Goal: Information Seeking & Learning: Check status

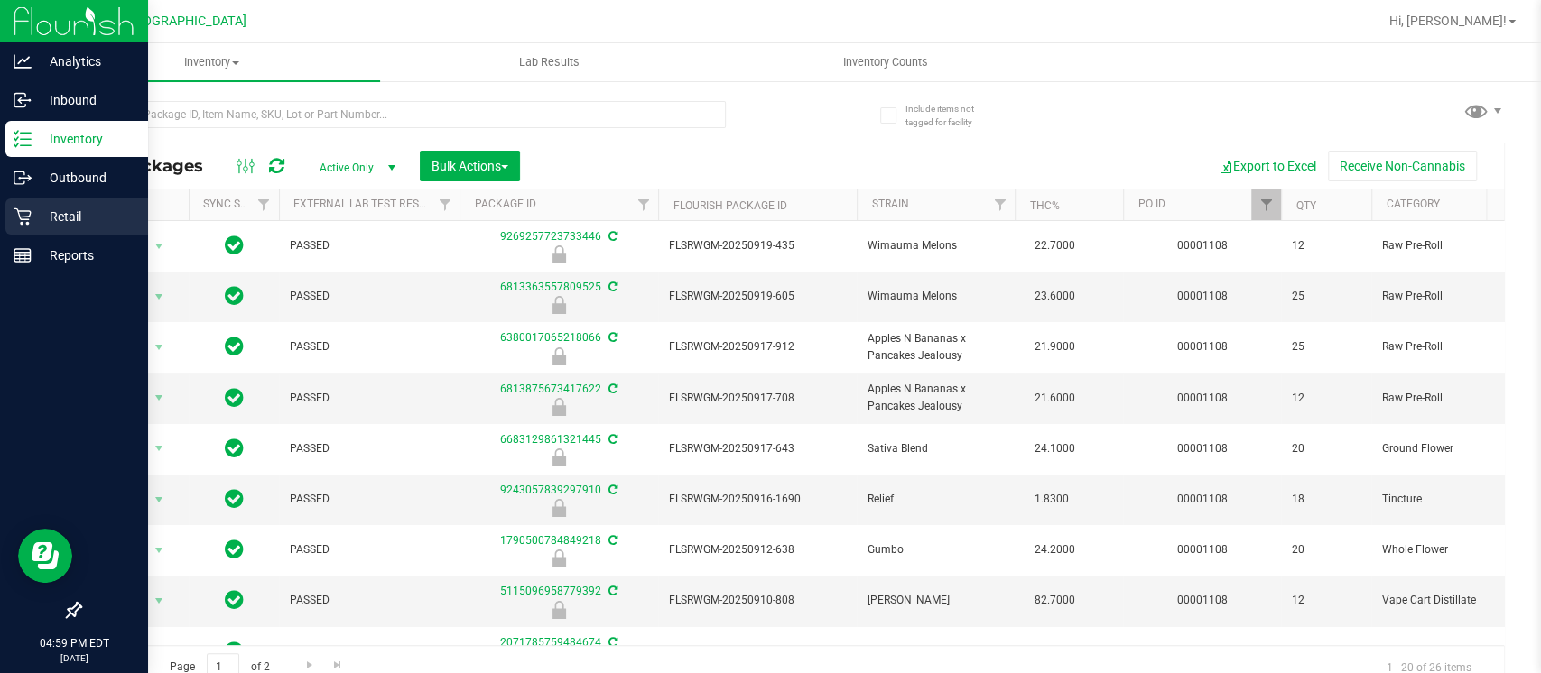
click at [36, 213] on p "Retail" at bounding box center [86, 217] width 108 height 22
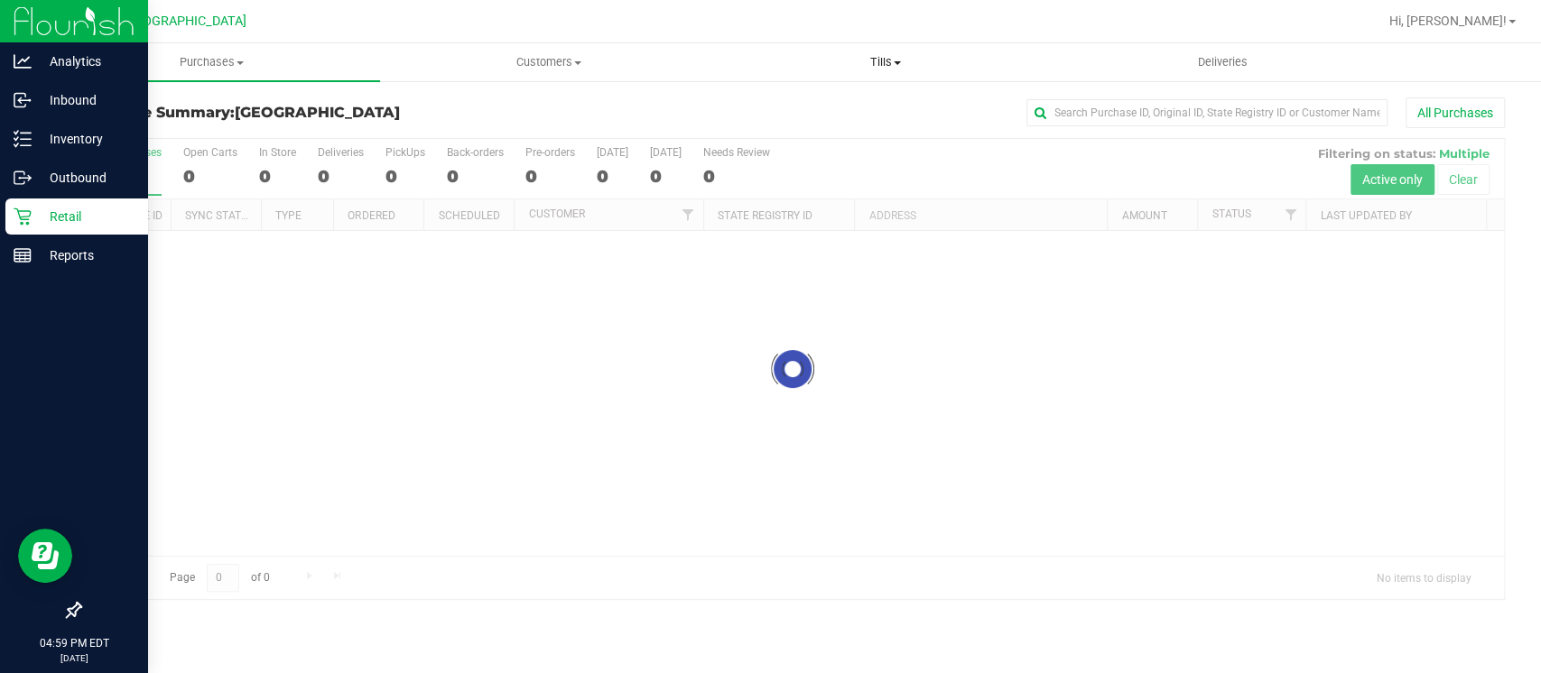
click at [884, 55] on span "Tills" at bounding box center [885, 62] width 335 height 16
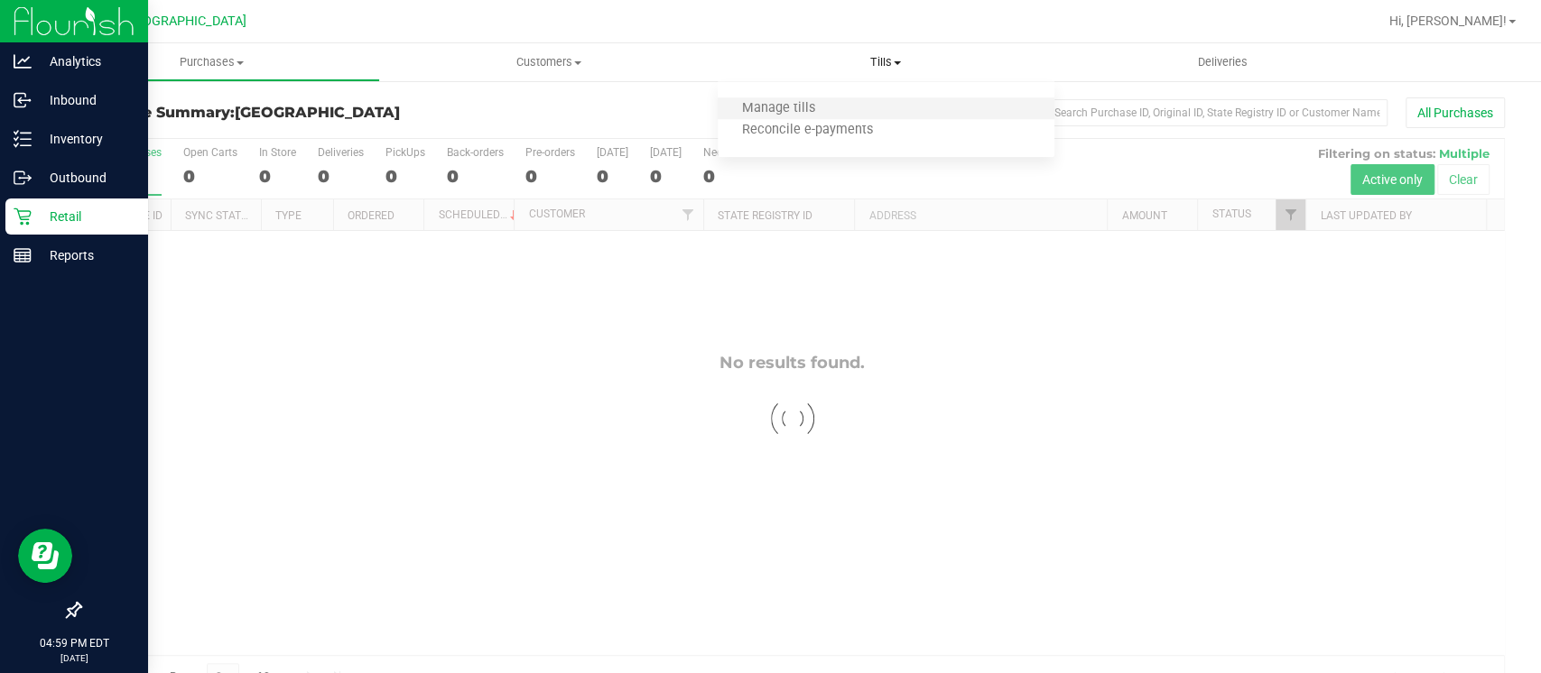
click at [847, 117] on li "Manage tills" at bounding box center [886, 109] width 337 height 22
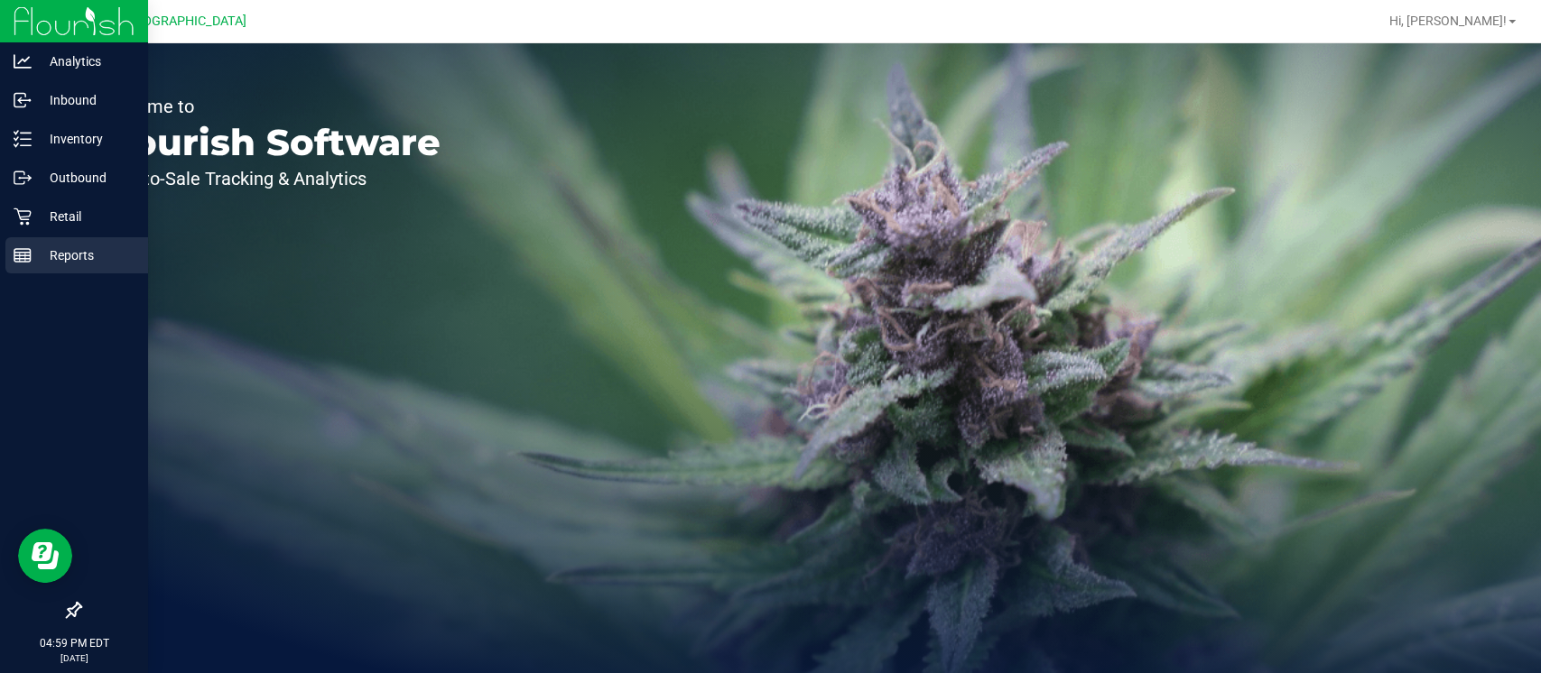
click at [26, 263] on icon at bounding box center [23, 255] width 18 height 18
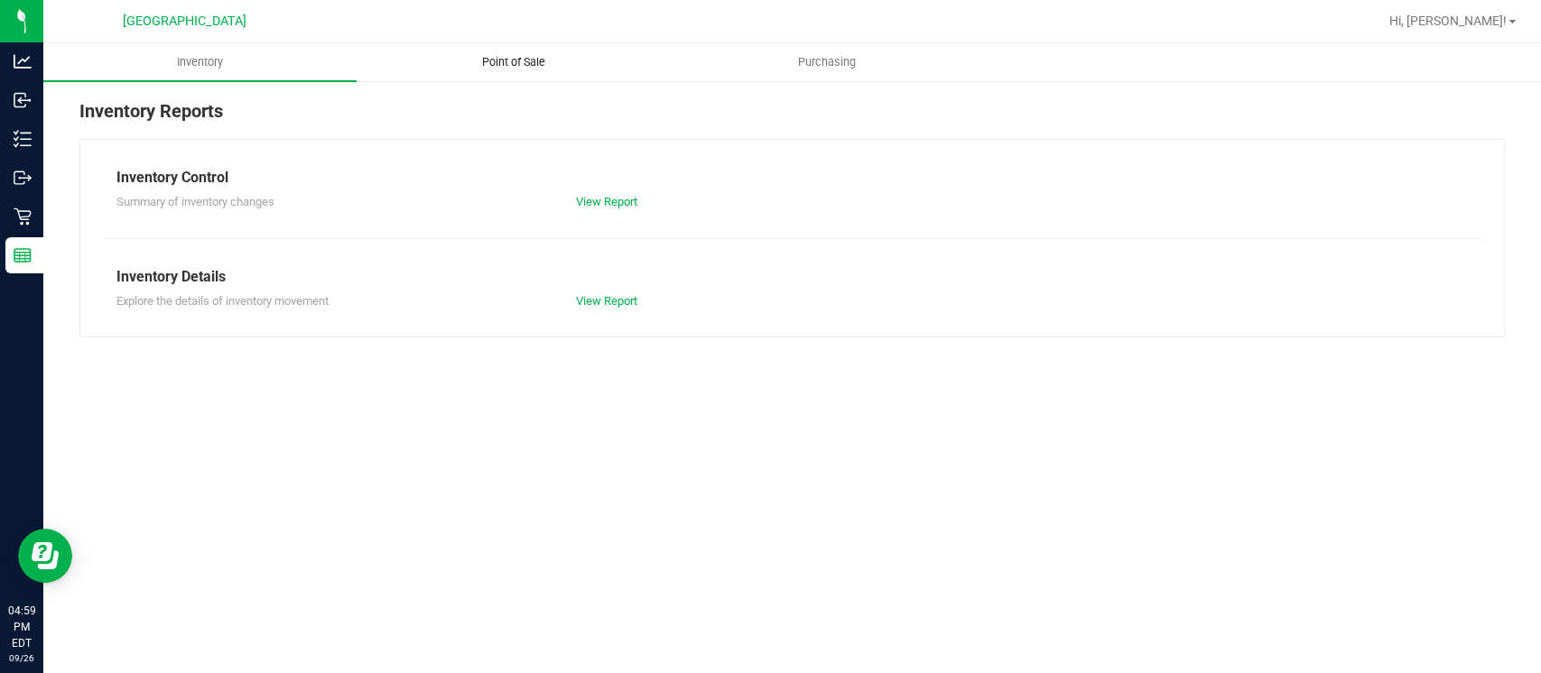
click at [498, 73] on uib-tab-heading "Point of Sale" at bounding box center [512, 62] width 311 height 36
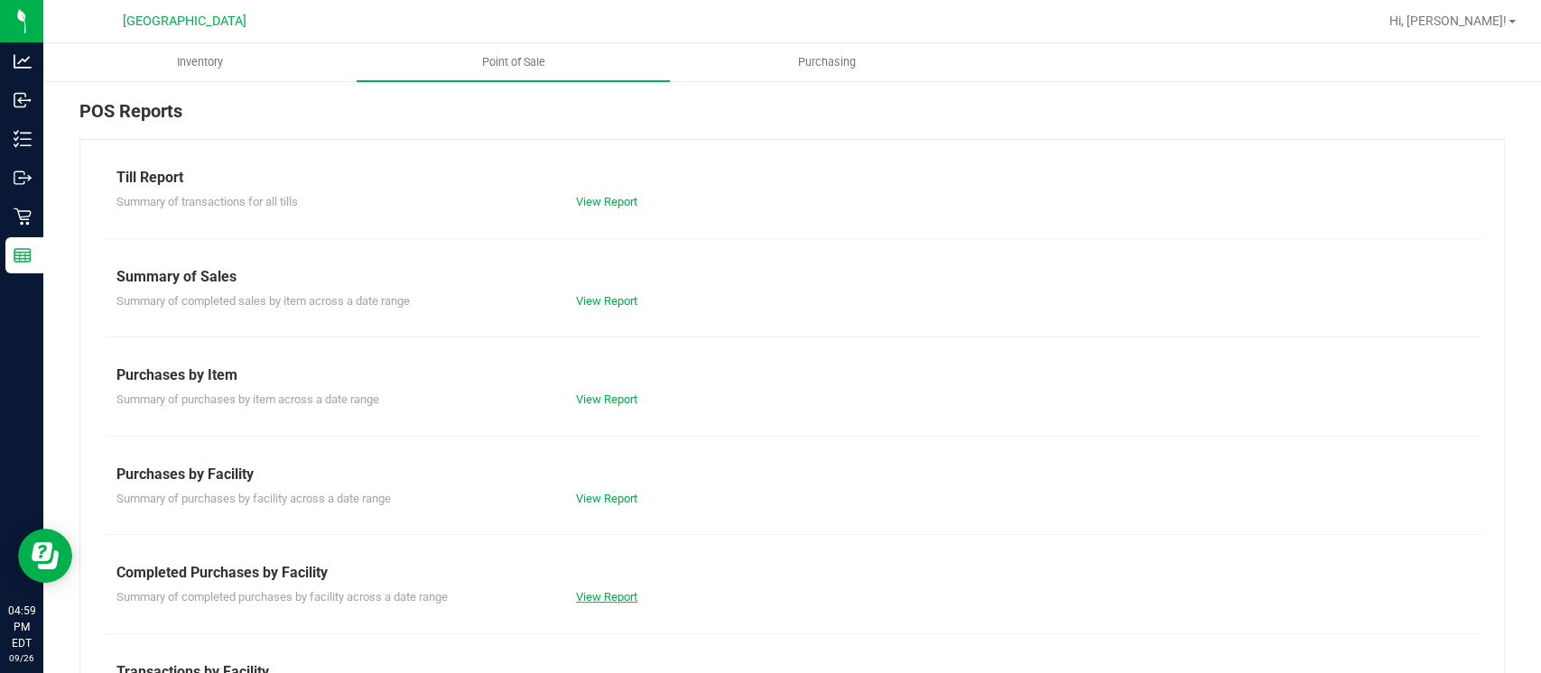
click at [601, 590] on link "View Report" at bounding box center [606, 597] width 61 height 14
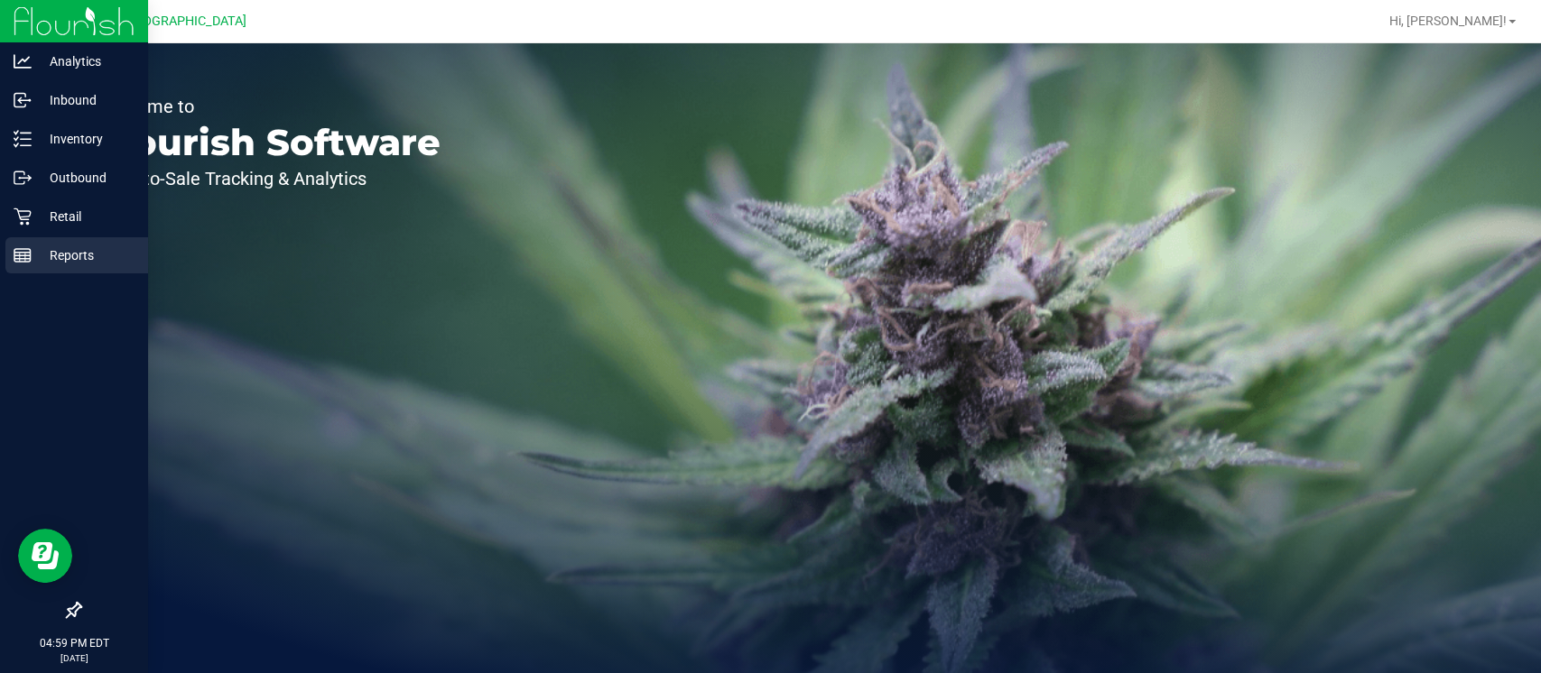
click at [22, 255] on line at bounding box center [22, 255] width 16 height 0
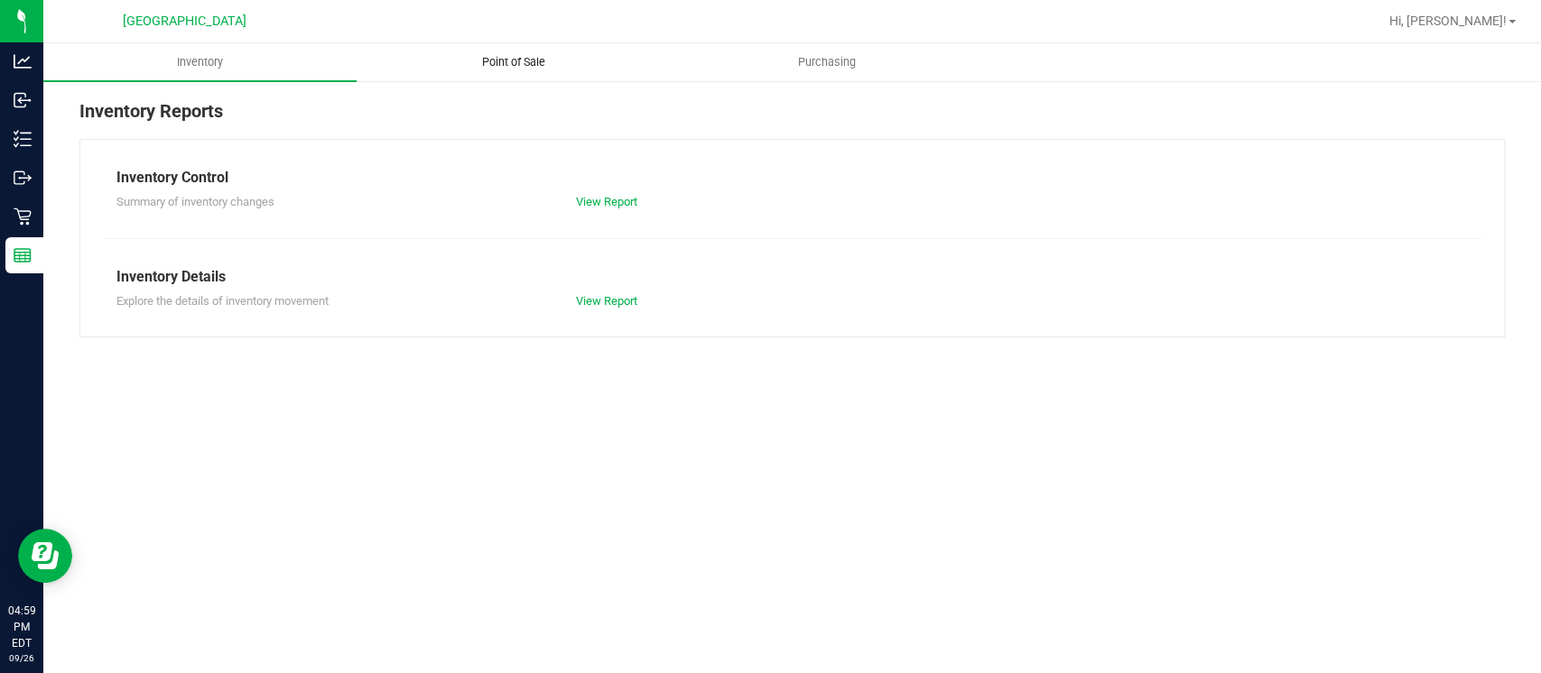
click at [468, 71] on uib-tab-heading "Point of Sale" at bounding box center [512, 62] width 311 height 36
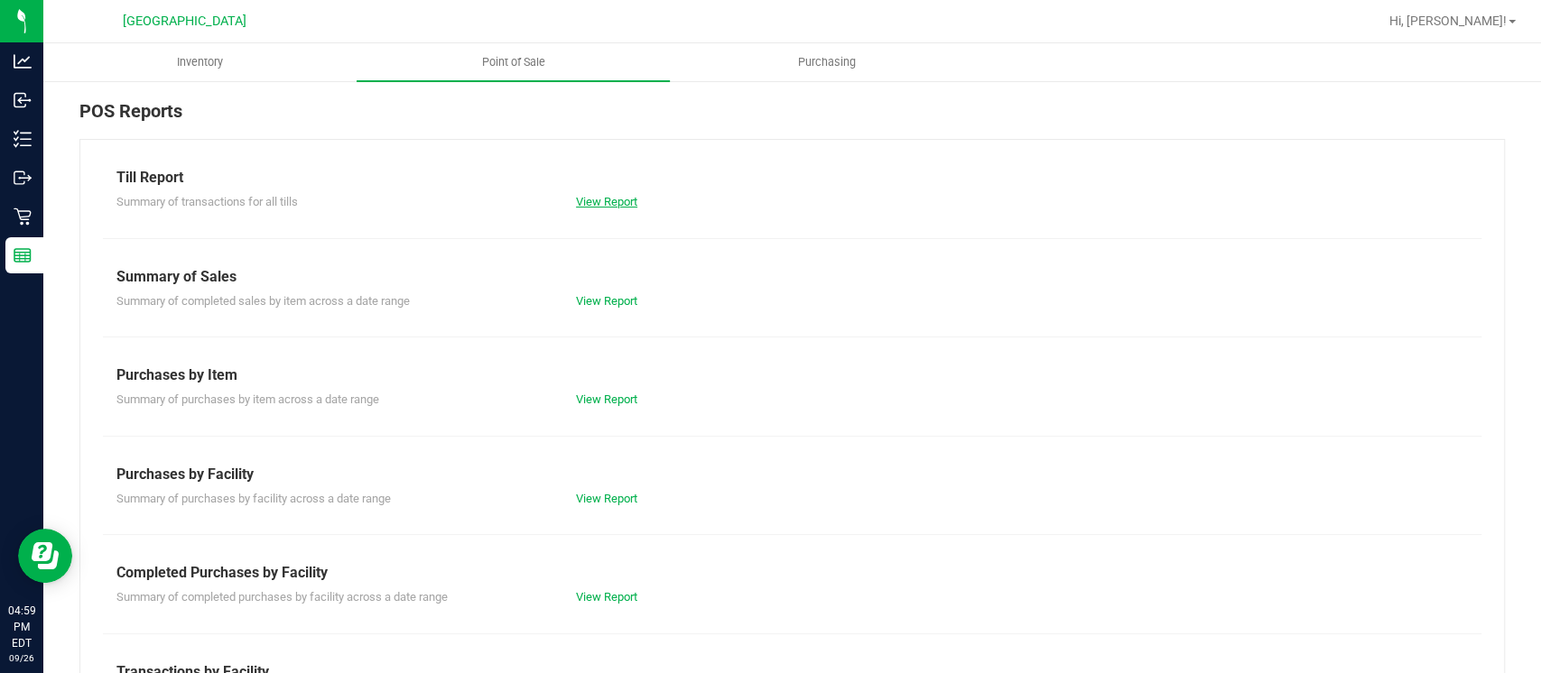
click at [615, 202] on link "View Report" at bounding box center [606, 202] width 61 height 14
